Goal: Download file/media

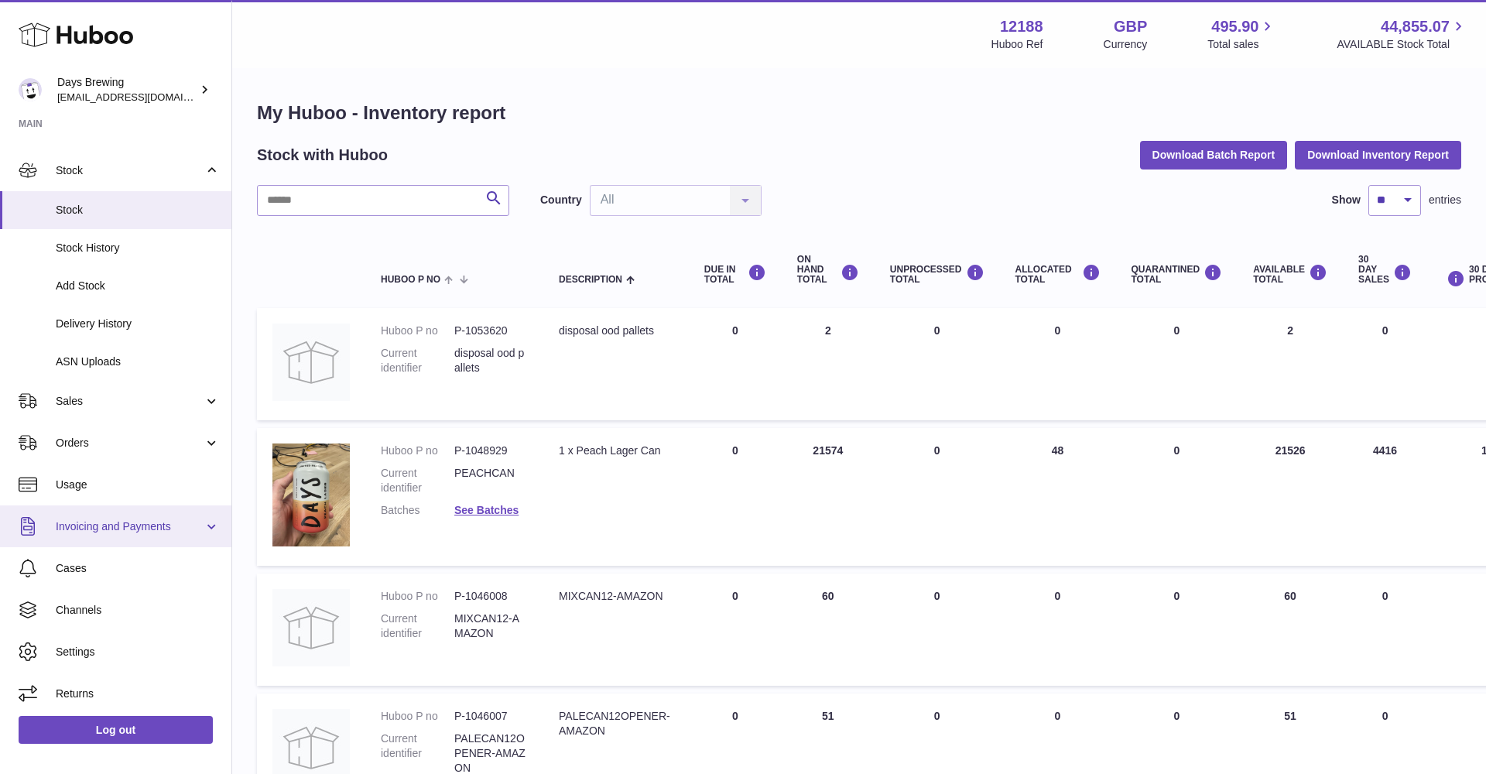
scroll to position [73, 0]
click at [99, 478] on span "Usage" at bounding box center [138, 485] width 164 height 15
click at [146, 207] on span "Stock" at bounding box center [138, 211] width 164 height 15
click at [1338, 159] on button "Download Inventory Report" at bounding box center [1378, 155] width 166 height 28
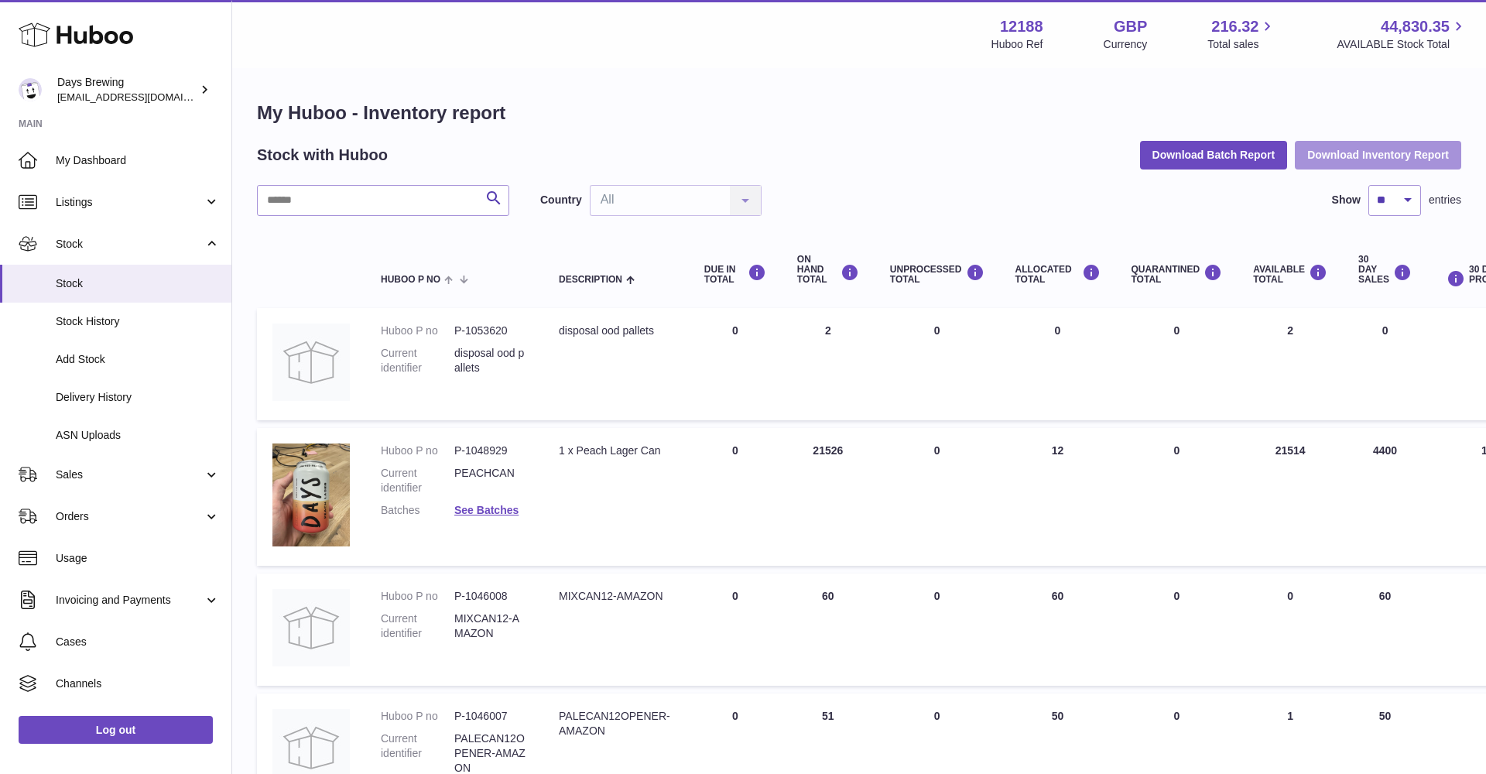
click at [1352, 162] on button "Download Inventory Report" at bounding box center [1378, 155] width 166 height 28
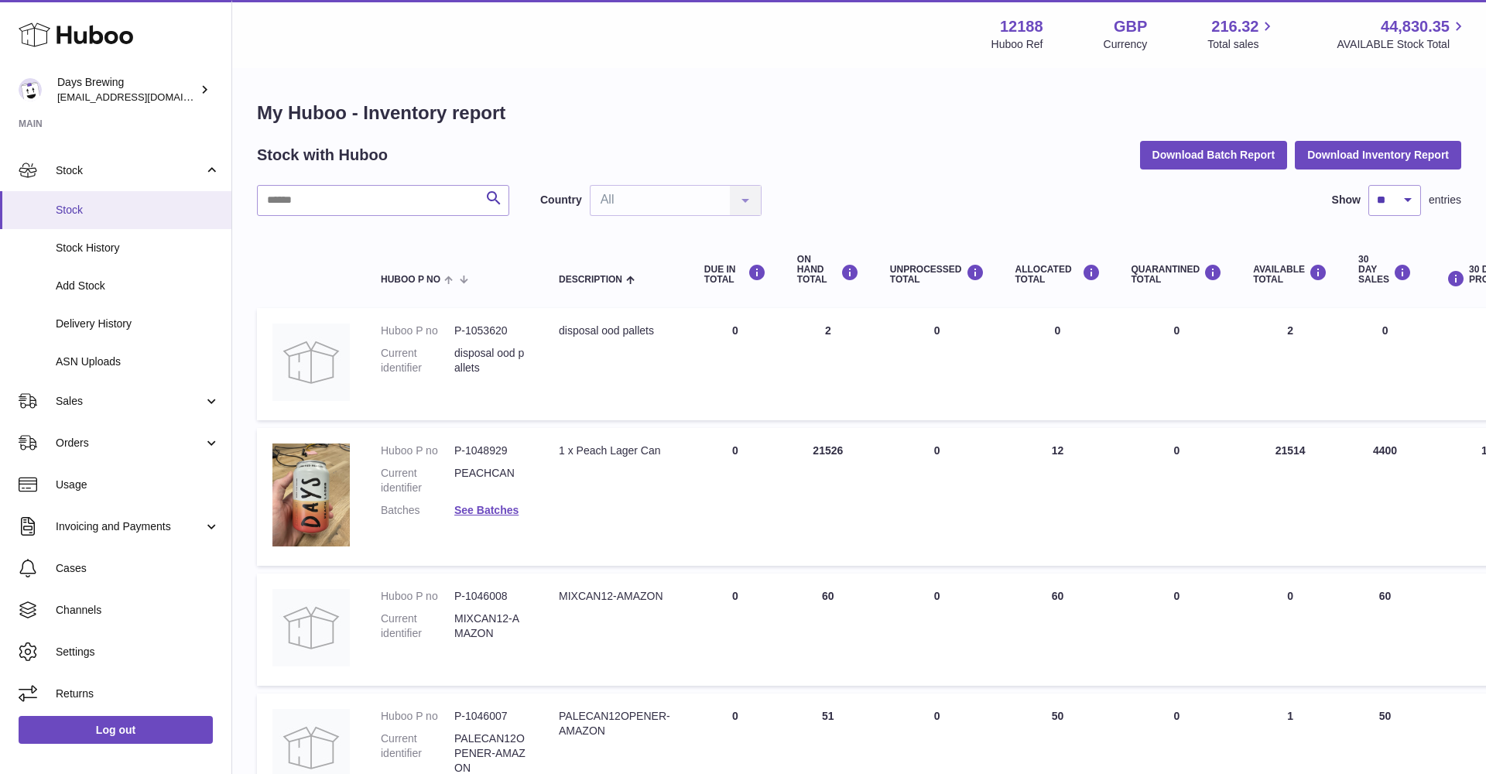
scroll to position [73, 0]
click at [115, 172] on span "Stock" at bounding box center [130, 171] width 148 height 15
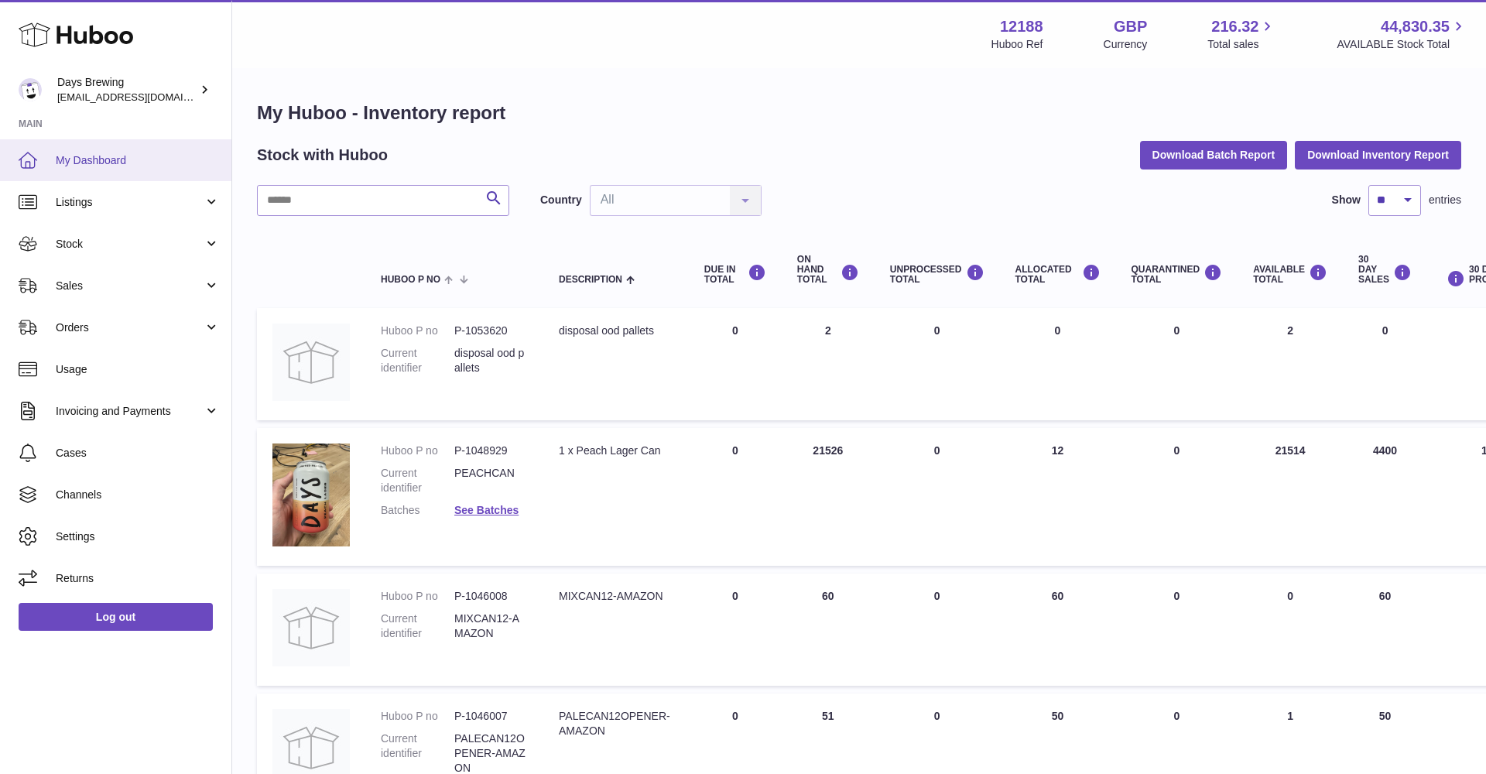
scroll to position [0, 0]
click at [142, 192] on link "Listings" at bounding box center [115, 202] width 231 height 42
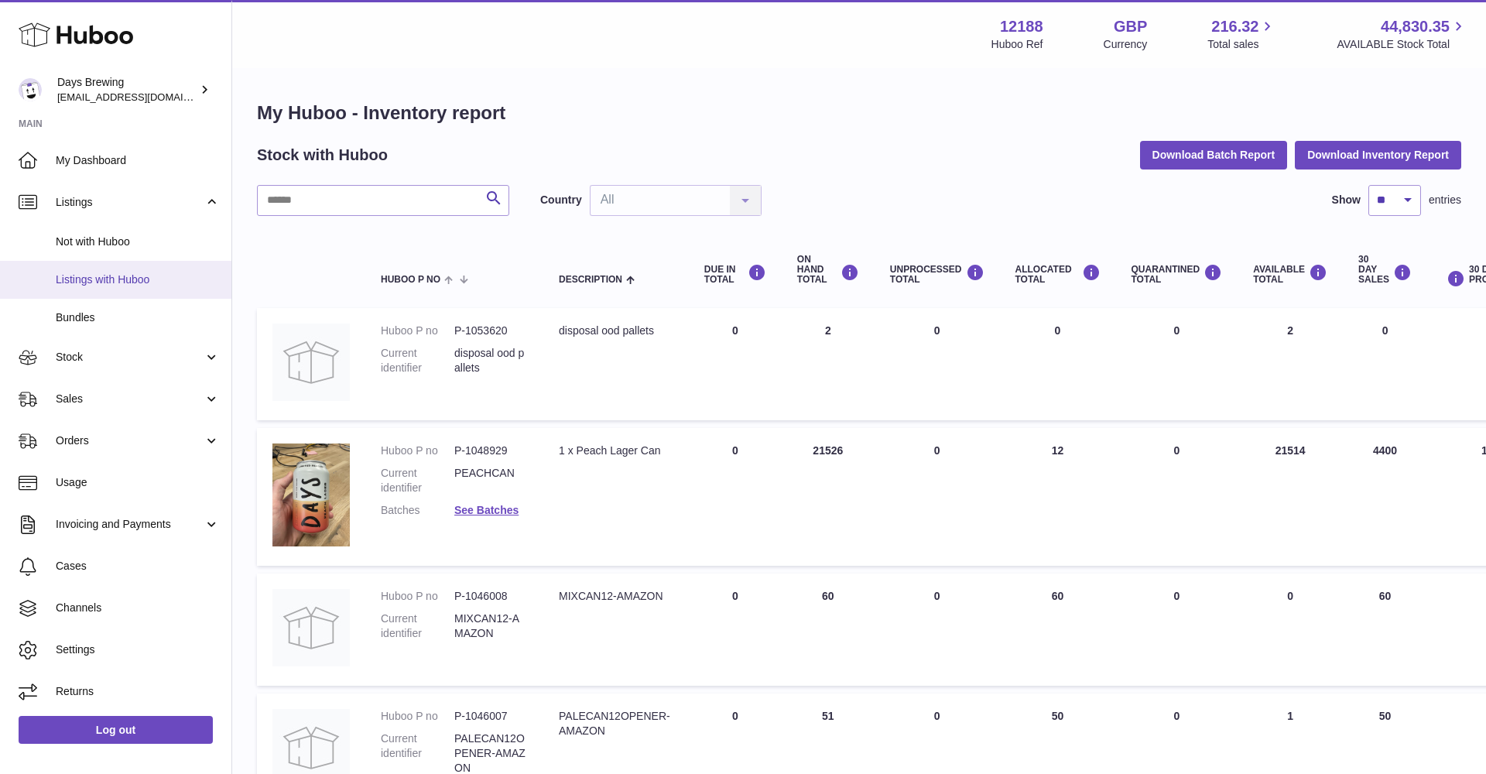
click at [104, 264] on link "Listings with Huboo" at bounding box center [115, 280] width 231 height 38
